Goal: Task Accomplishment & Management: Use online tool/utility

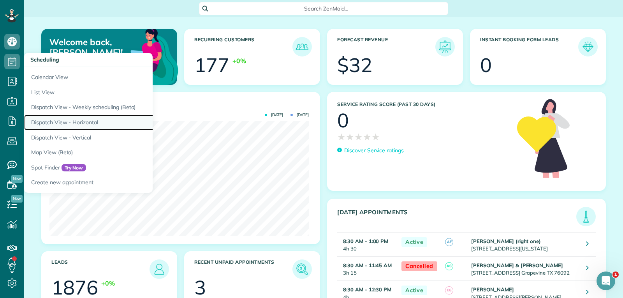
click at [82, 122] on link "Dispatch View - Horizontal" at bounding box center [121, 122] width 195 height 15
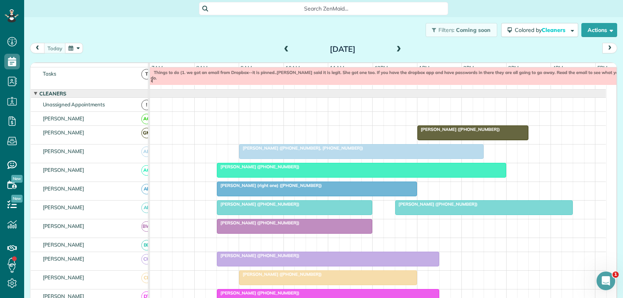
click at [285, 49] on span at bounding box center [286, 49] width 9 height 7
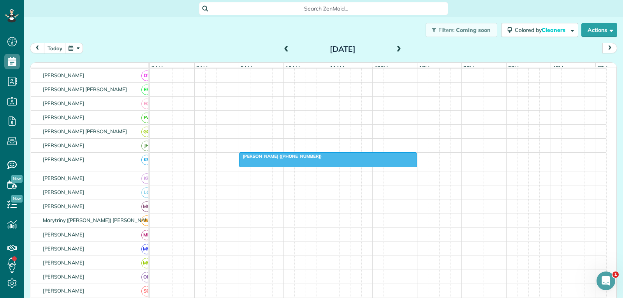
scroll to position [195, 0]
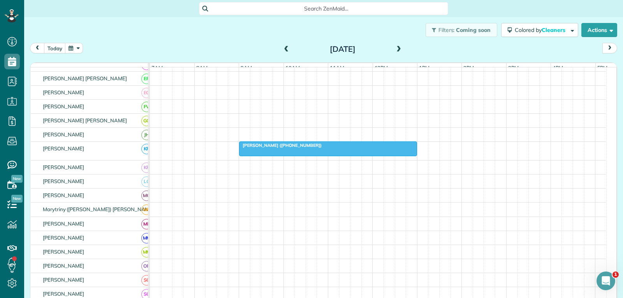
click at [352, 155] on div at bounding box center [327, 149] width 177 height 14
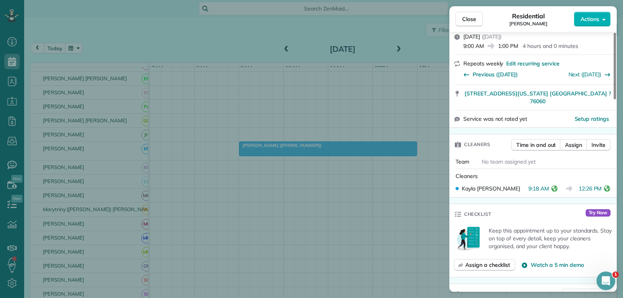
scroll to position [117, 0]
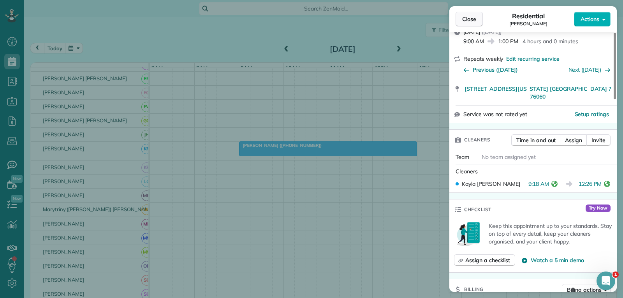
click at [467, 19] on span "Close" at bounding box center [469, 19] width 14 height 8
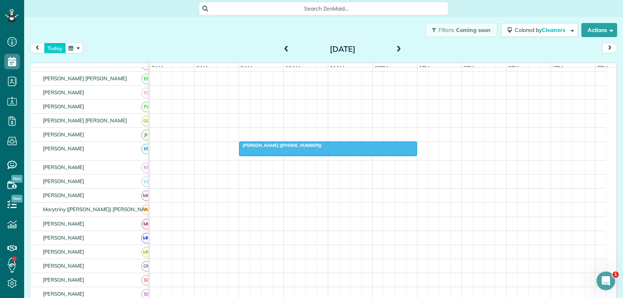
click at [55, 48] on button "today" at bounding box center [55, 48] width 22 height 11
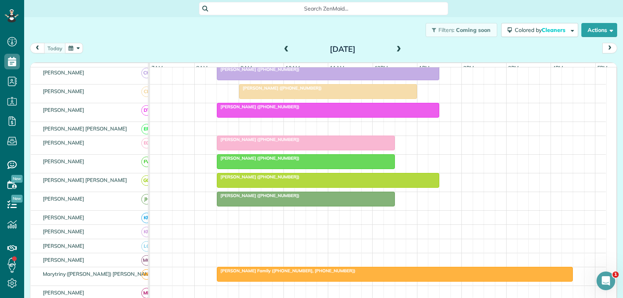
scroll to position [245, 0]
